Goal: Task Accomplishment & Management: Complete application form

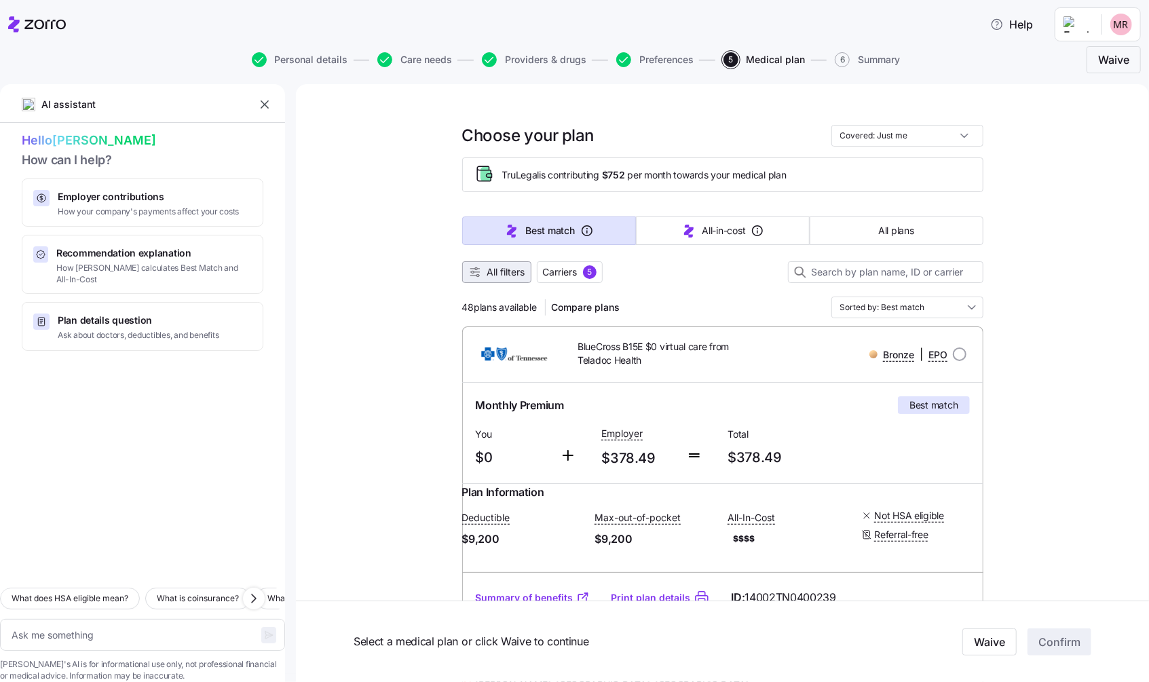
click at [512, 273] on span "All filters" at bounding box center [506, 272] width 38 height 14
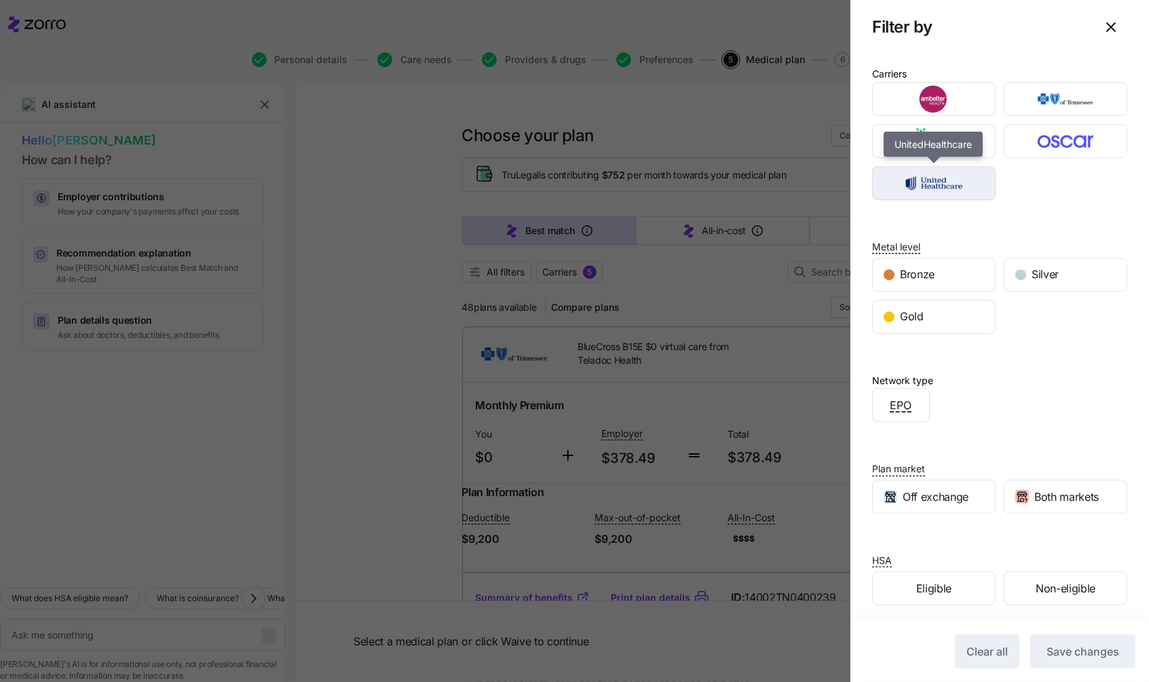
click at [959, 173] on img "button" at bounding box center [934, 183] width 100 height 27
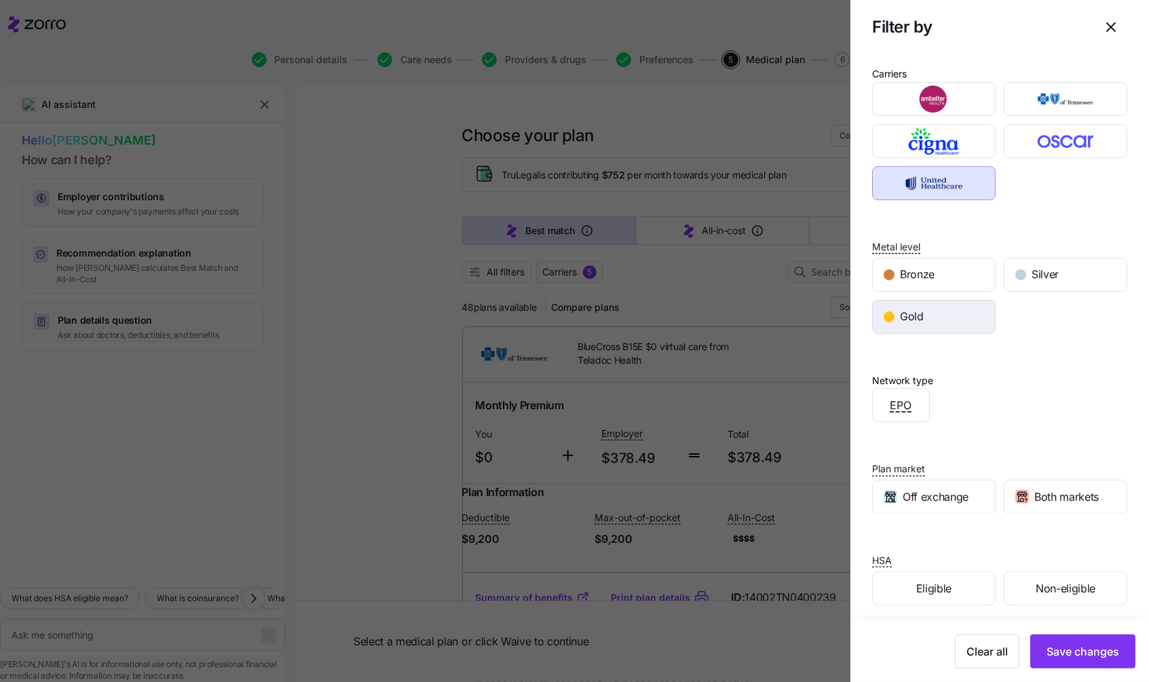
click at [947, 327] on div "Gold" at bounding box center [934, 317] width 122 height 33
click at [1065, 647] on span "Save changes" at bounding box center [1083, 651] width 73 height 16
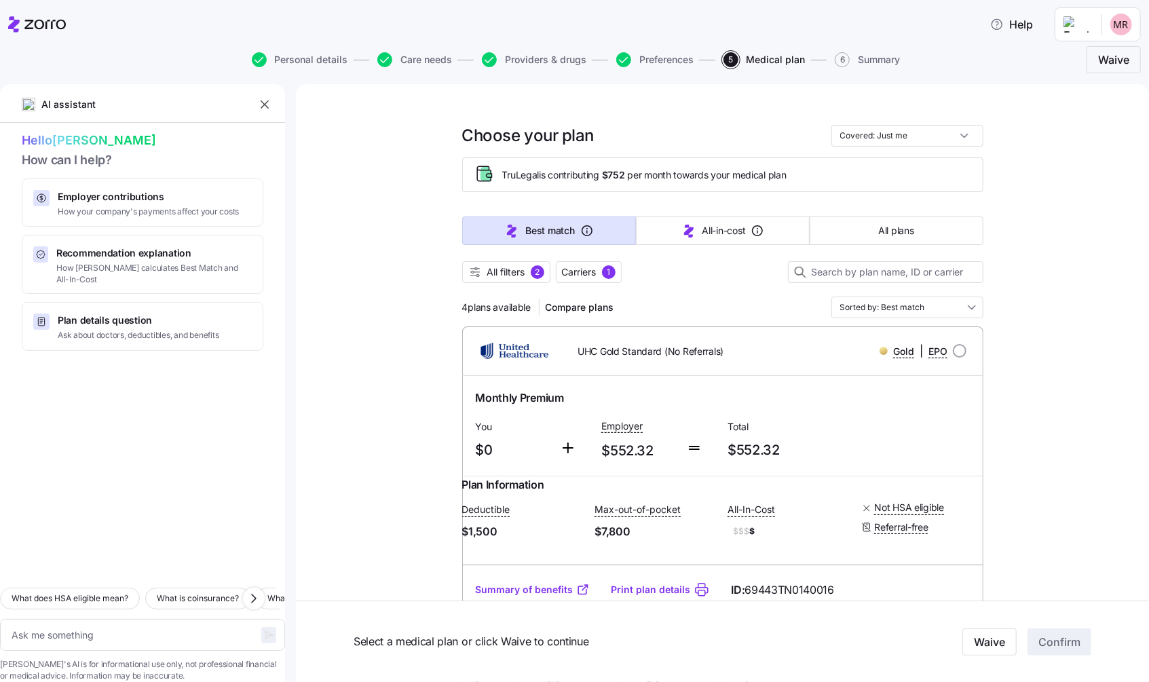
click at [48, 18] on icon at bounding box center [37, 24] width 58 height 16
type textarea "x"
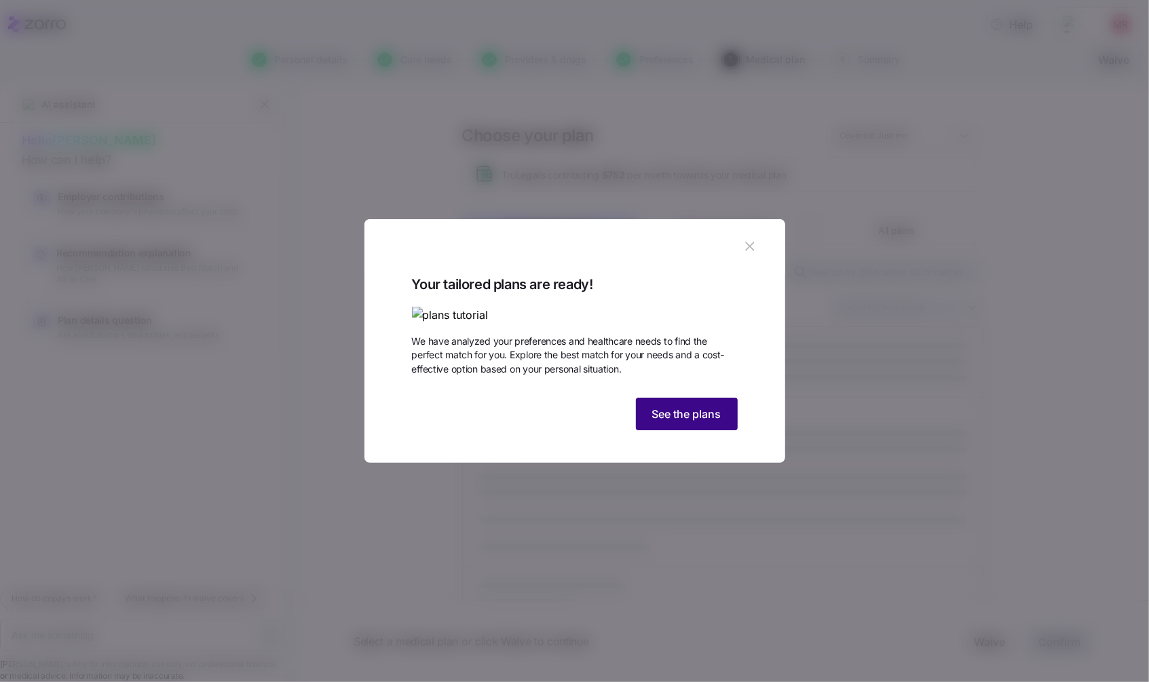
click at [684, 422] on span "See the plans" at bounding box center [686, 414] width 69 height 16
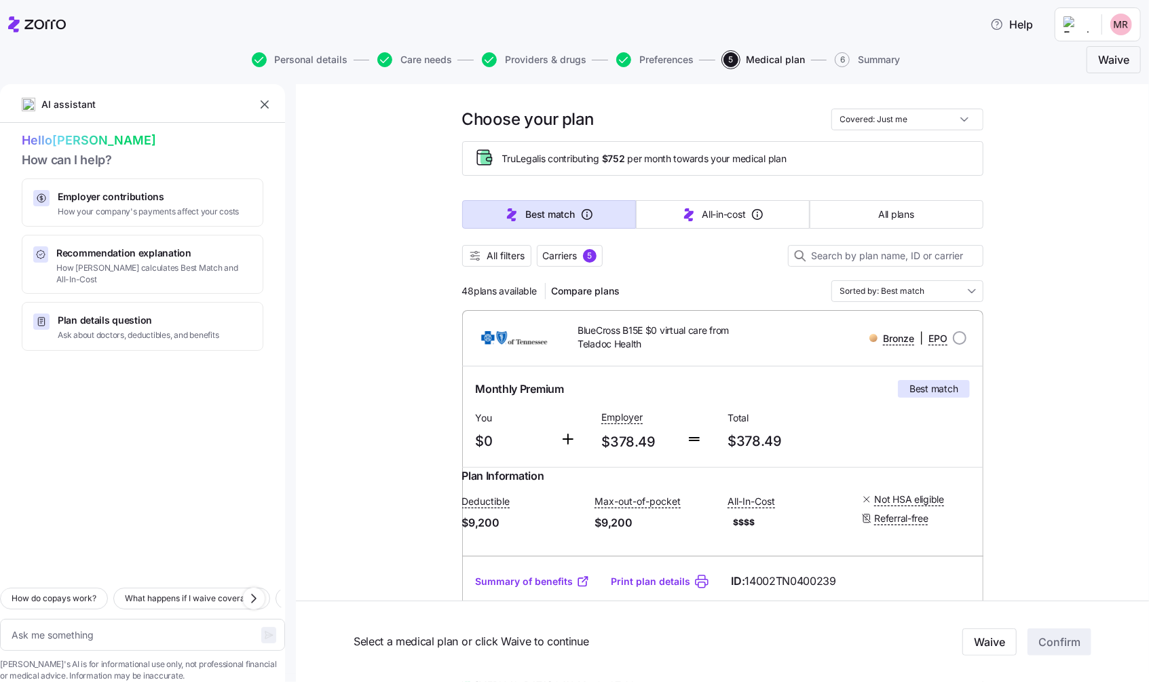
scroll to position [18, 0]
click at [478, 255] on icon "button" at bounding box center [475, 255] width 14 height 14
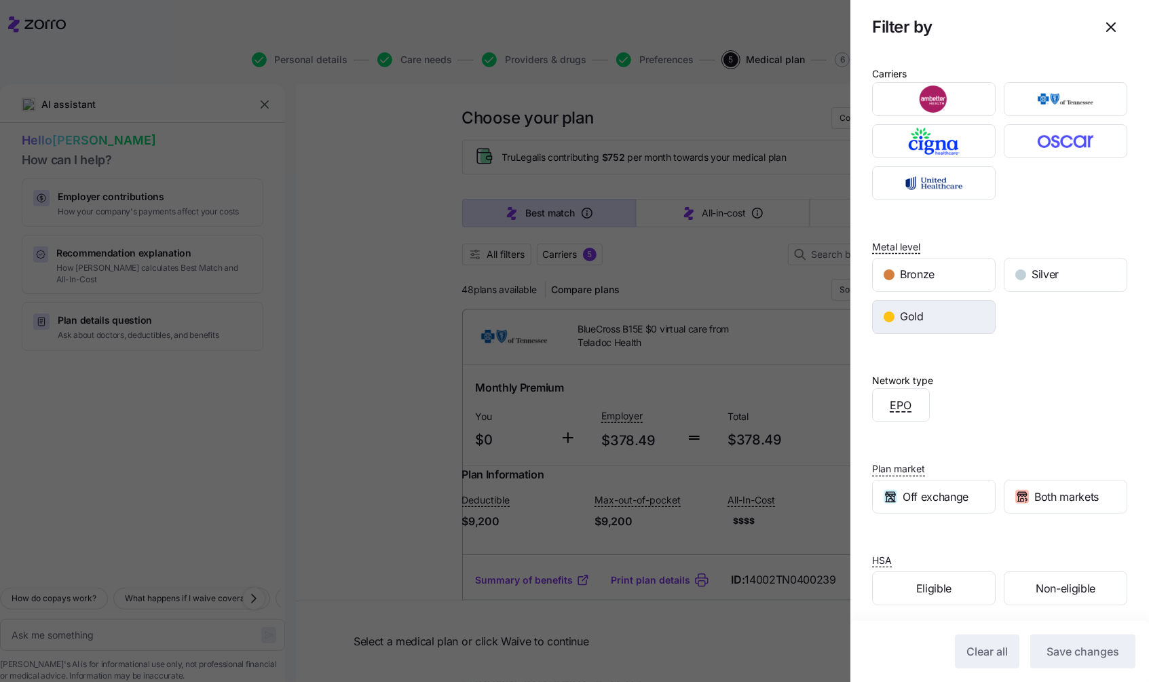
click at [926, 309] on div "Gold" at bounding box center [934, 317] width 122 height 33
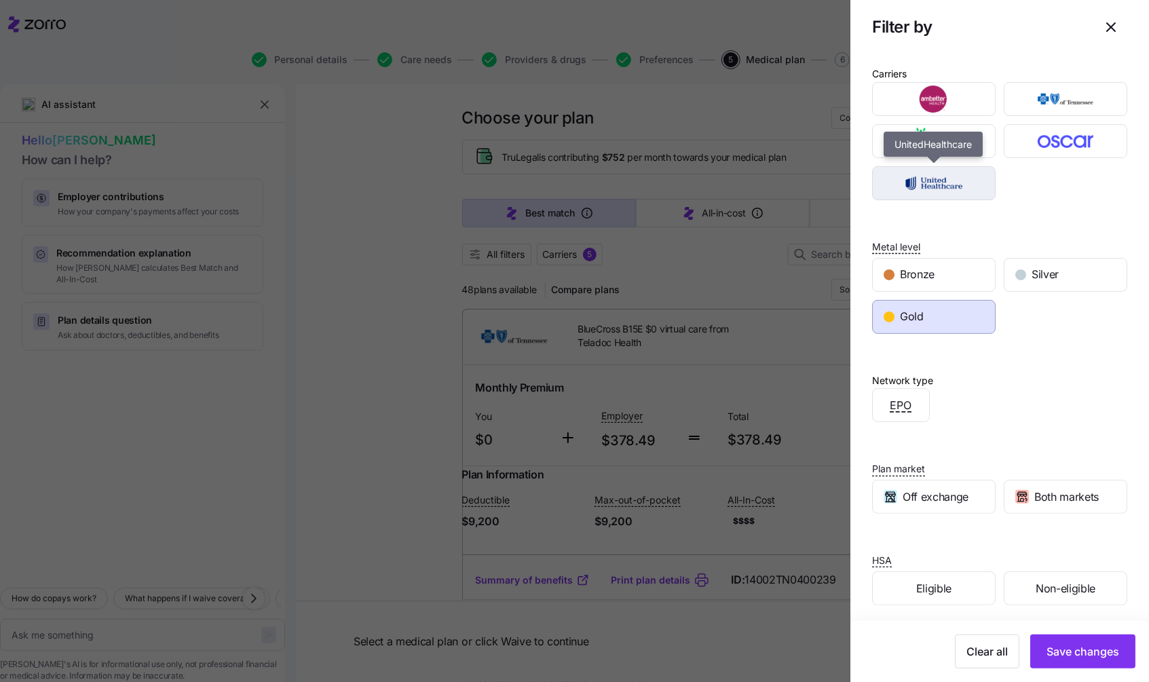
click at [949, 181] on img "button" at bounding box center [934, 183] width 100 height 27
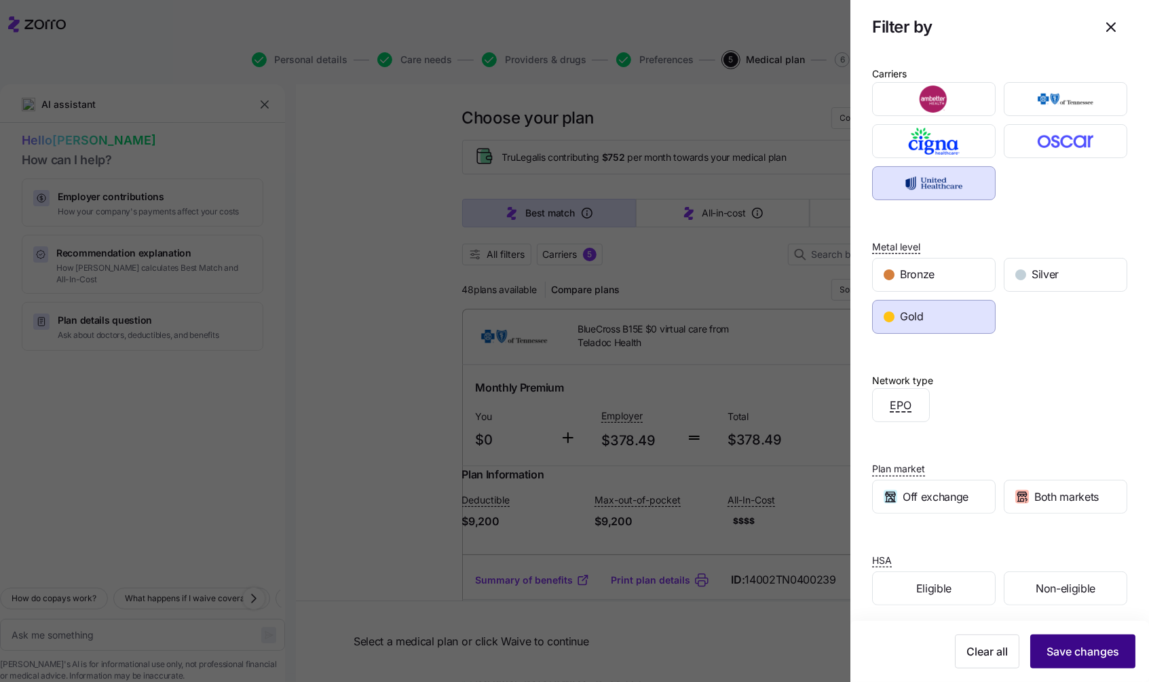
click at [1097, 650] on span "Save changes" at bounding box center [1083, 651] width 73 height 16
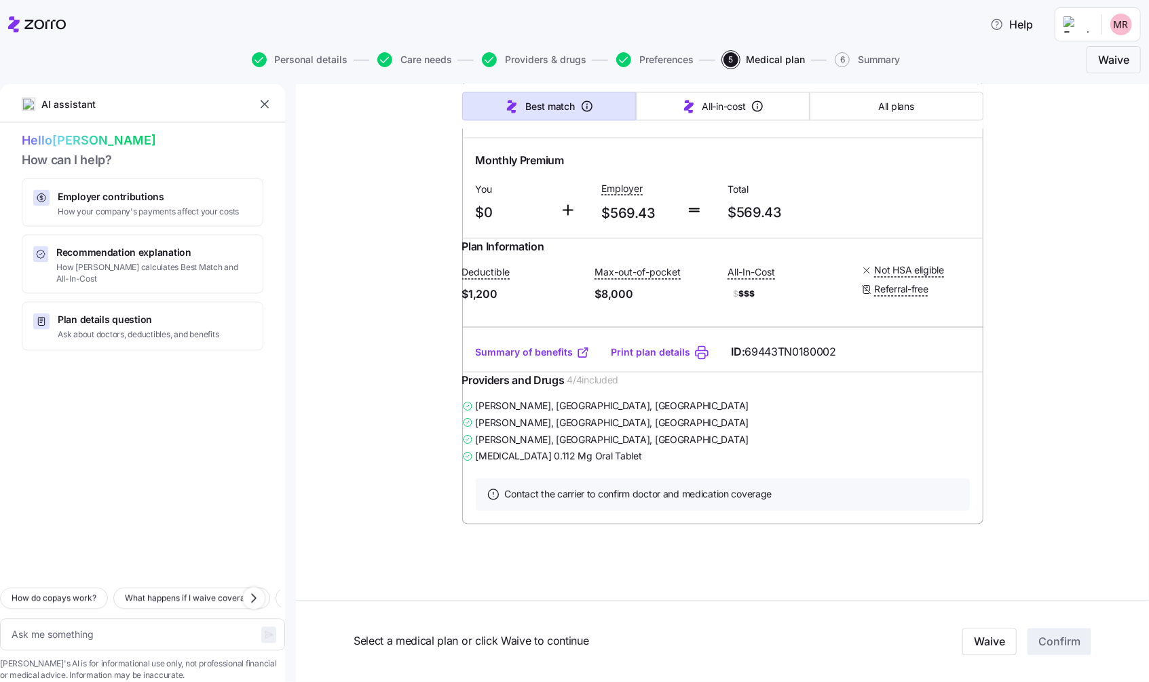
scroll to position [1614, 0]
type textarea "x"
click at [962, 117] on input "radio" at bounding box center [960, 110] width 14 height 14
radio input "true"
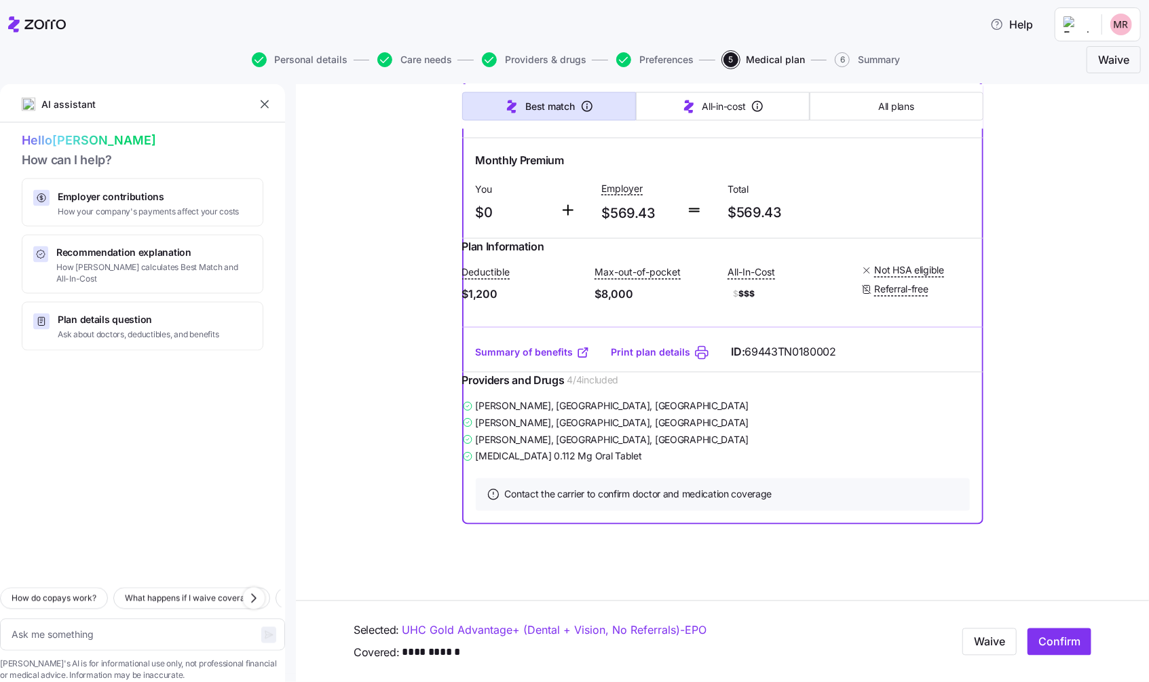
scroll to position [1651, 0]
click at [1051, 641] on span "Confirm" at bounding box center [1059, 642] width 42 height 16
type textarea "x"
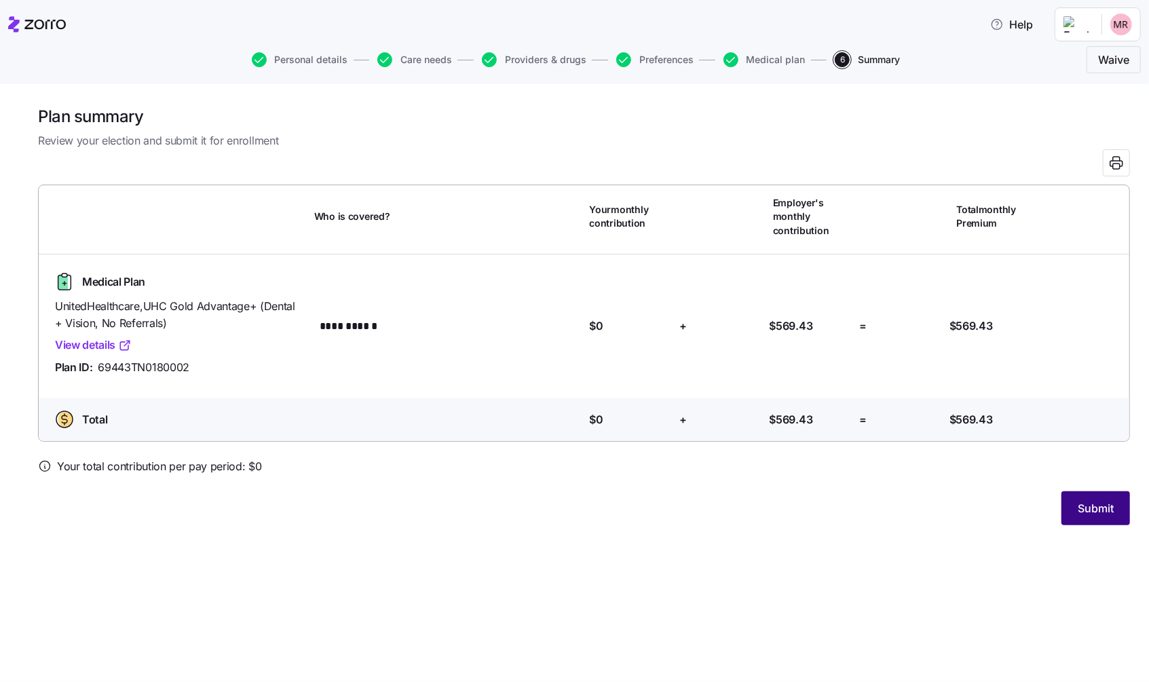
click at [1095, 506] on span "Submit" at bounding box center [1096, 508] width 36 height 16
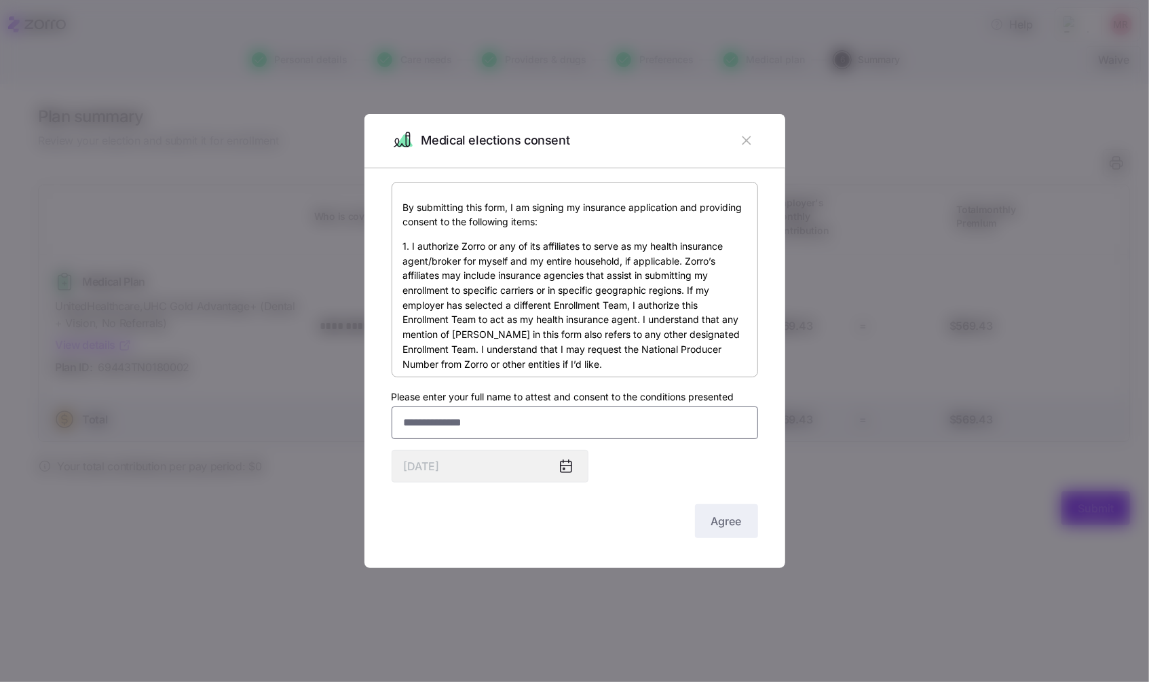
click at [528, 429] on input "Please enter your full name to attest and consent to the conditions presented" at bounding box center [575, 423] width 366 height 33
type input "**********"
click at [727, 524] on span "Agree" at bounding box center [726, 521] width 31 height 16
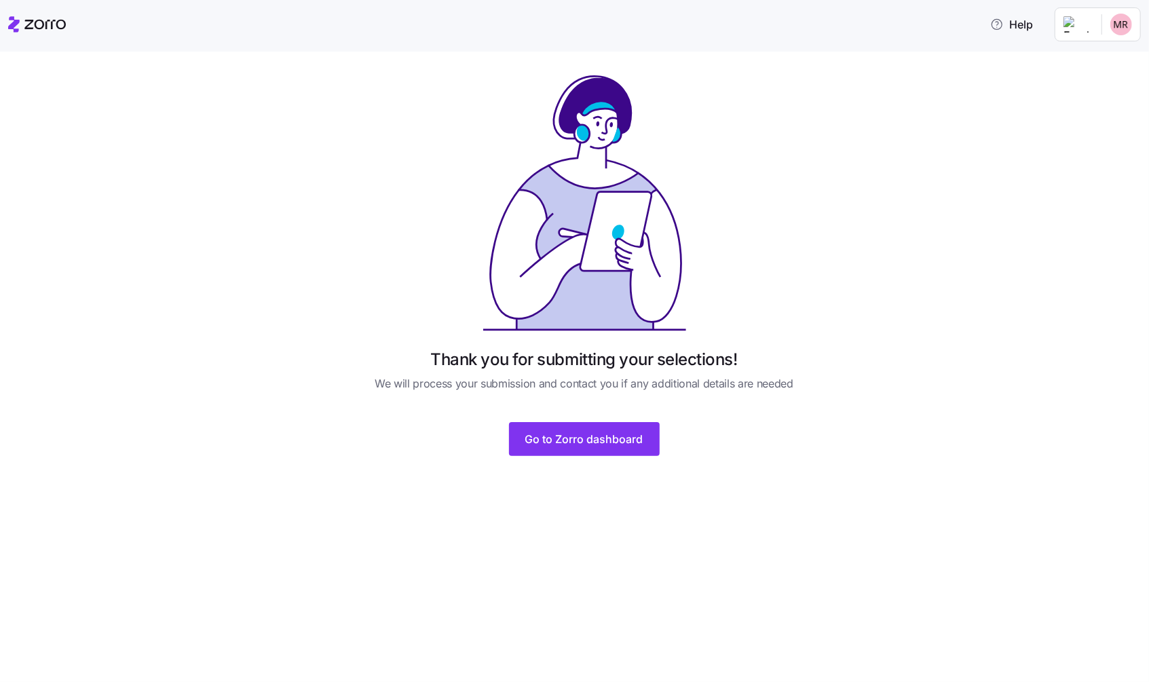
click at [641, 457] on div "Thank you for submitting your selections! We will process your submission and c…" at bounding box center [584, 272] width 475 height 399
click at [626, 442] on span "Go to Zorro dashboard" at bounding box center [584, 439] width 118 height 16
